Goal: Information Seeking & Learning: Understand process/instructions

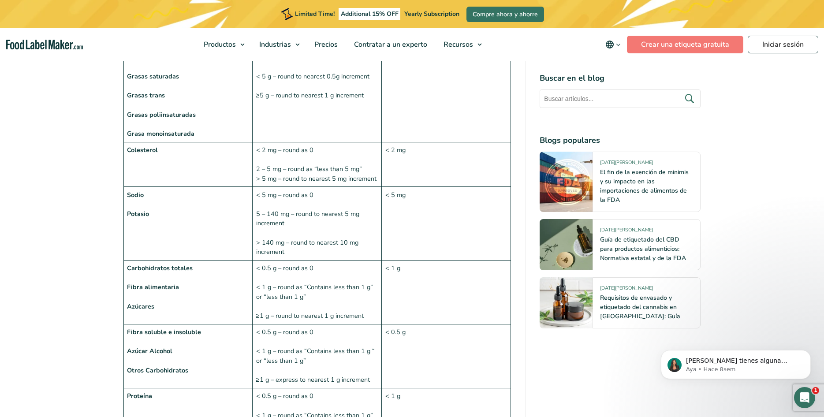
click at [302, 269] on td "< 0.5 g – round as 0 < 1 g – round as “Contains less than 1 g” or “less than 1 …" at bounding box center [317, 293] width 129 height 64
drag, startPoint x: 365, startPoint y: 270, endPoint x: 254, endPoint y: 272, distance: 111.1
click at [254, 272] on td "< 0.5 g – round as 0 < 1 g – round as “Contains less than 1 g” or “less than 1 …" at bounding box center [317, 293] width 129 height 64
copy td "≥1 g – round to nearest 1 g increment"
click at [311, 261] on td "< 0.5 g – round as 0 < 1 g – round as “Contains less than 1 g” or “less than 1 …" at bounding box center [317, 293] width 129 height 64
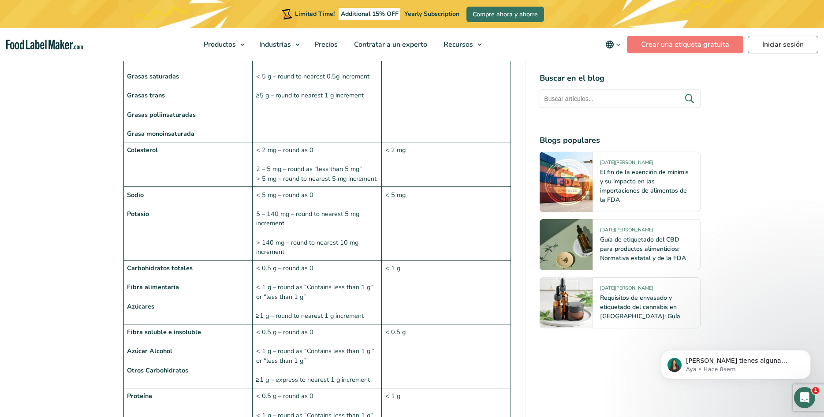
click at [313, 261] on td "< 0.5 g – round as 0 < 1 g – round as “Contains less than 1 g” or “less than 1 …" at bounding box center [317, 293] width 129 height 64
click at [318, 261] on td "< 0.5 g – round as 0 < 1 g – round as “Contains less than 1 g” or “less than 1 …" at bounding box center [317, 293] width 129 height 64
click at [282, 261] on td "< 0.5 g – round as 0 < 1 g – round as “Contains less than 1 g” or “less than 1 …" at bounding box center [317, 293] width 129 height 64
drag, startPoint x: 306, startPoint y: 252, endPoint x: 256, endPoint y: 242, distance: 51.3
click at [256, 261] on td "< 0.5 g – round as 0 < 1 g – round as “Contains less than 1 g” or “less than 1 …" at bounding box center [317, 293] width 129 height 64
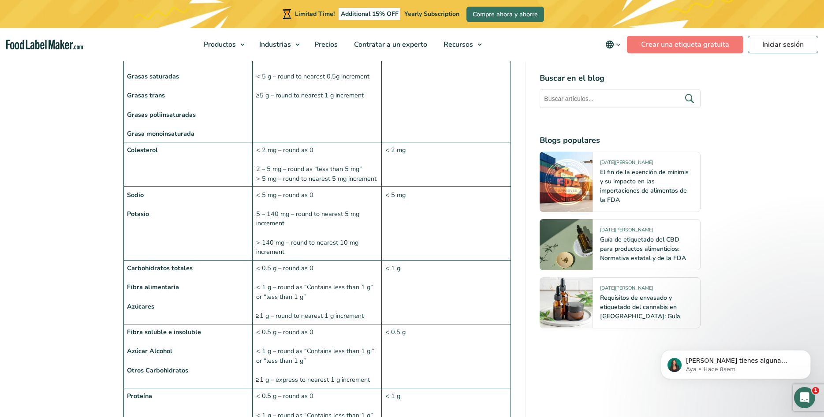
click at [304, 261] on td "< 0.5 g – round as 0 < 1 g – round as “Contains less than 1 g” or “less than 1 …" at bounding box center [317, 293] width 129 height 64
